Goal: Find specific page/section: Find specific page/section

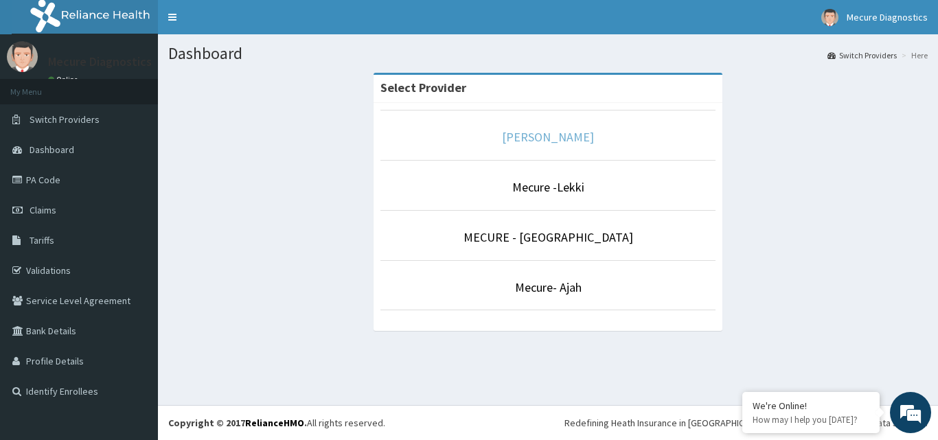
click at [543, 142] on link "[PERSON_NAME]" at bounding box center [548, 137] width 92 height 16
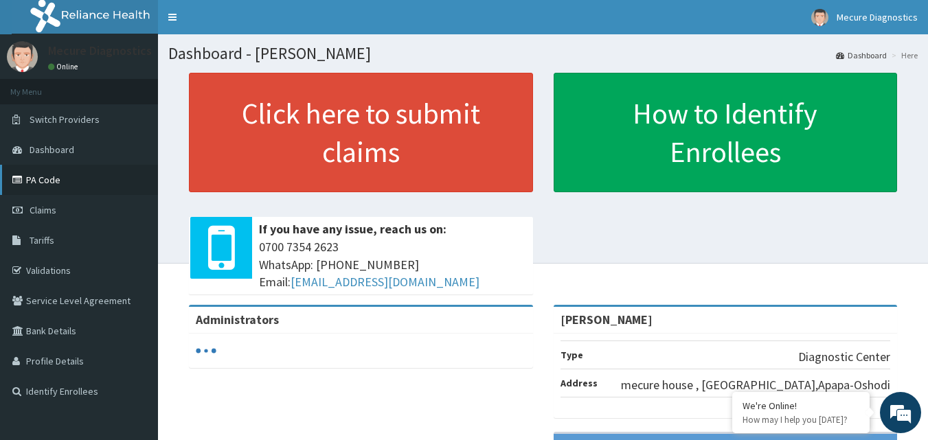
click at [45, 182] on link "PA Code" at bounding box center [79, 180] width 158 height 30
